Goal: Transaction & Acquisition: Purchase product/service

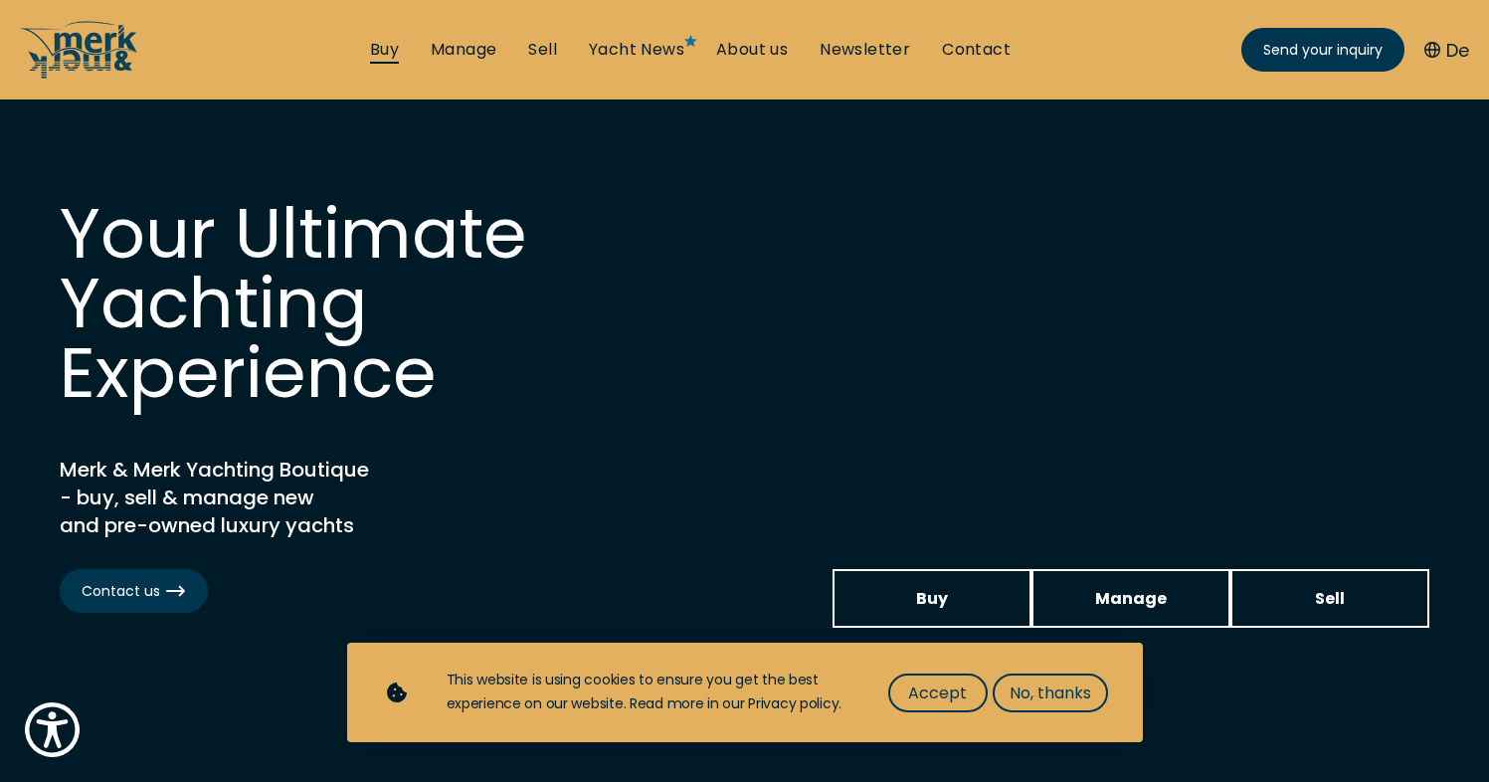
click at [380, 59] on link "Buy" at bounding box center [384, 50] width 29 height 22
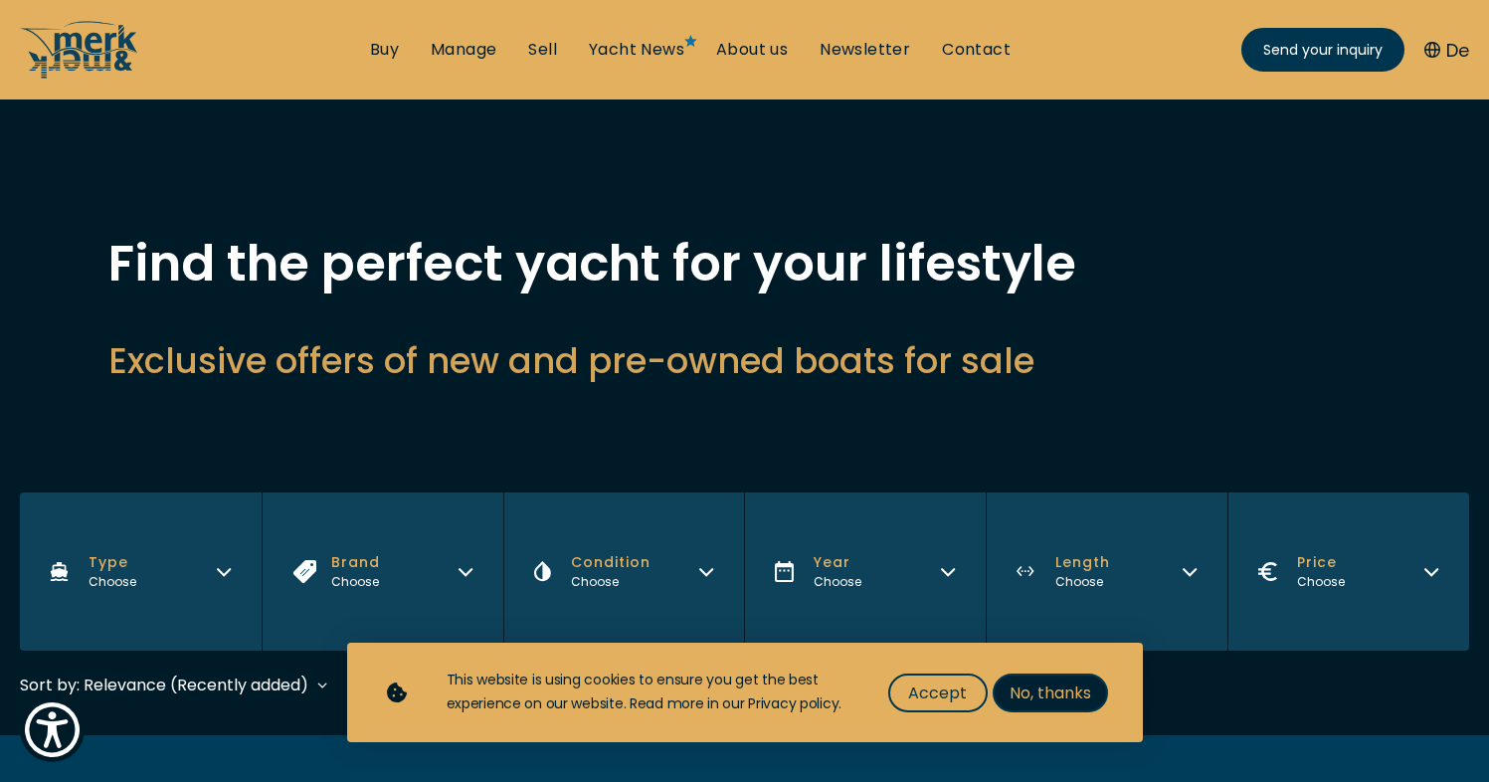
click at [1033, 679] on button "No, thanks" at bounding box center [1050, 692] width 115 height 39
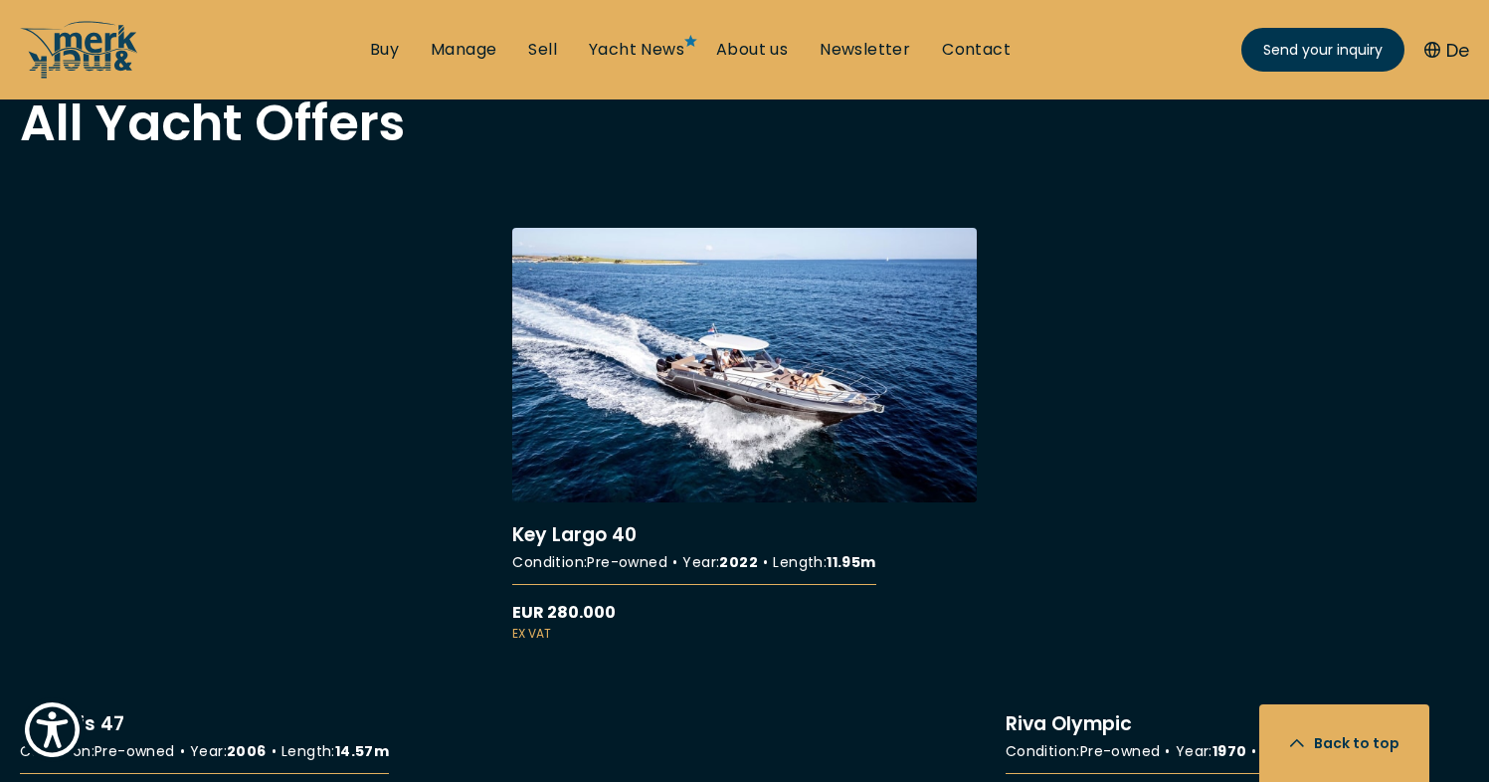
scroll to position [1763, 0]
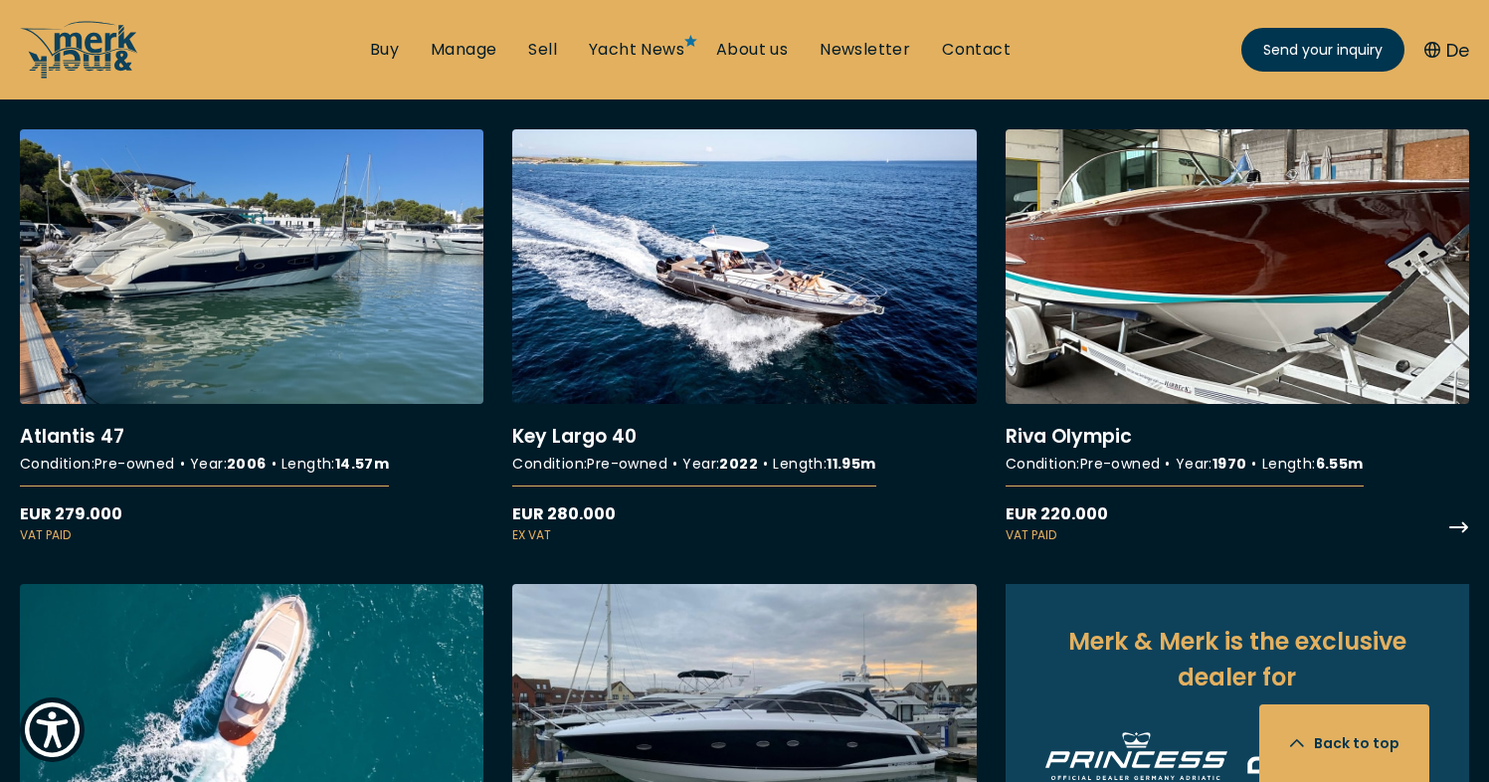
click at [1206, 279] on link "More details about Riva Olympic" at bounding box center [1238, 337] width 464 height 416
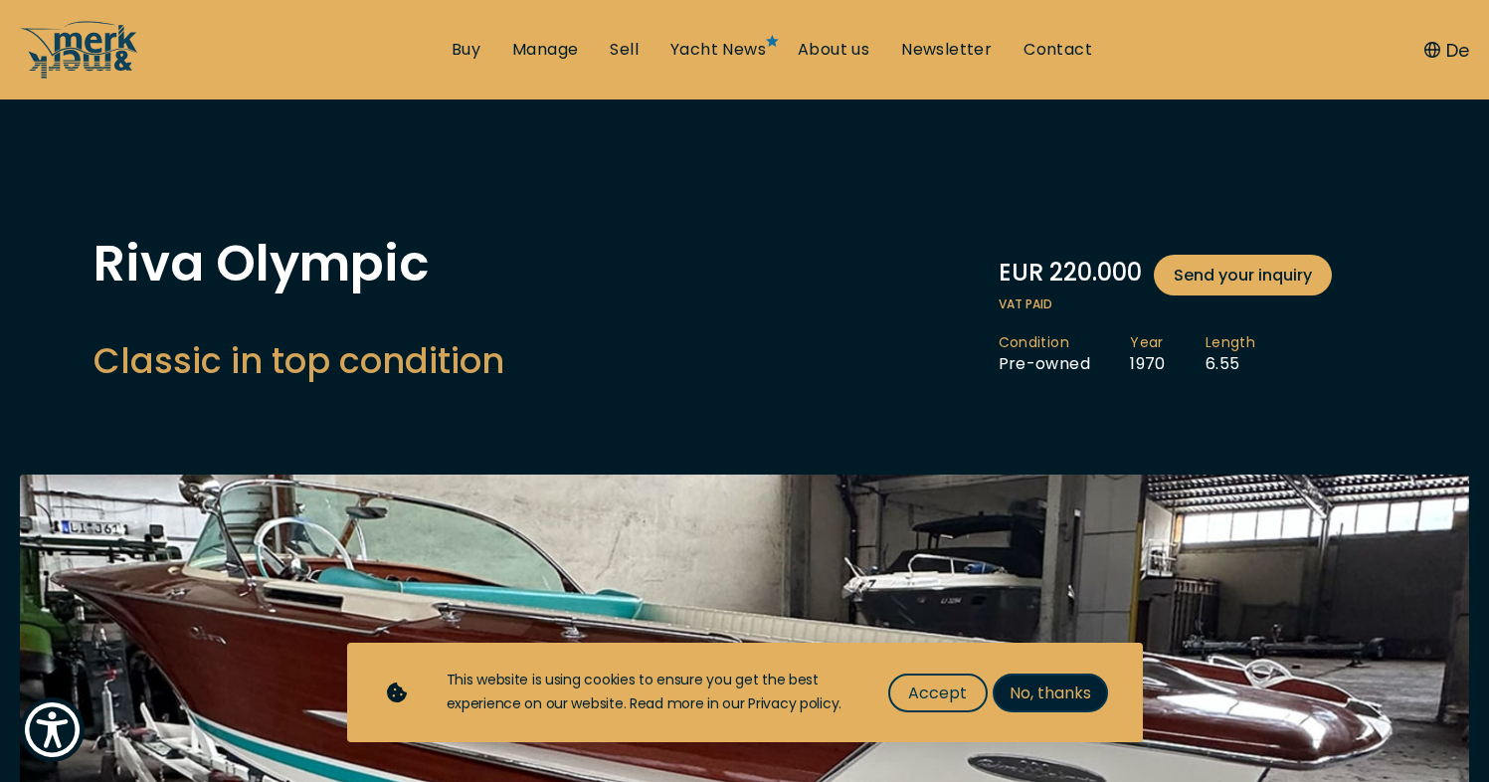
click at [1054, 674] on button "No, thanks" at bounding box center [1050, 692] width 115 height 39
